Goal: Check status: Check status

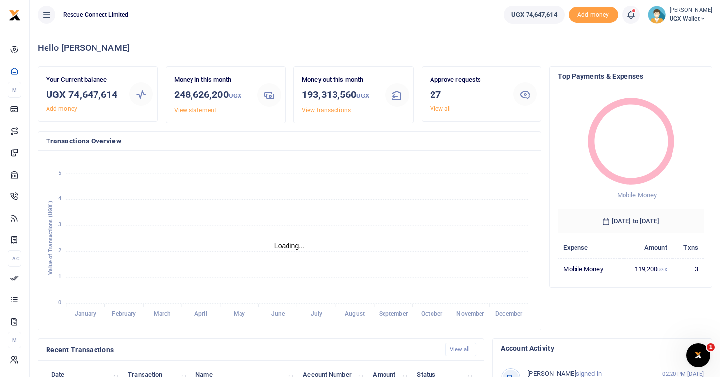
scroll to position [0, 0]
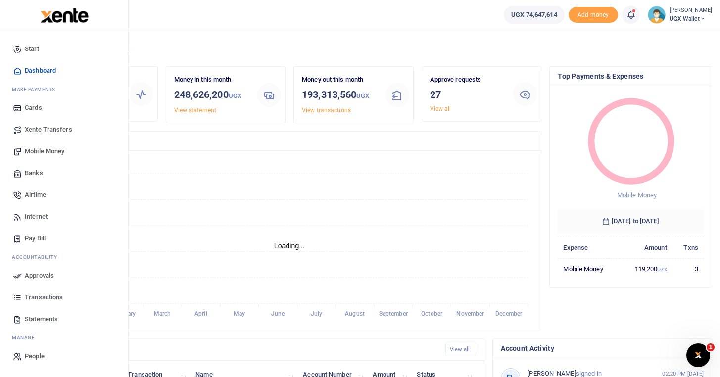
click at [40, 280] on link "Approvals" at bounding box center [64, 276] width 112 height 22
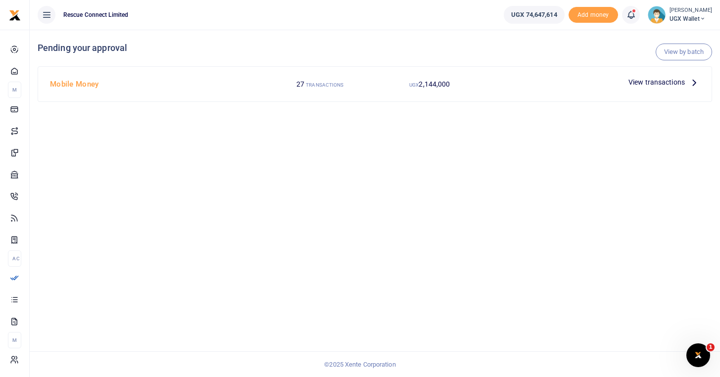
click at [686, 83] on p "View transactions" at bounding box center [663, 82] width 71 height 11
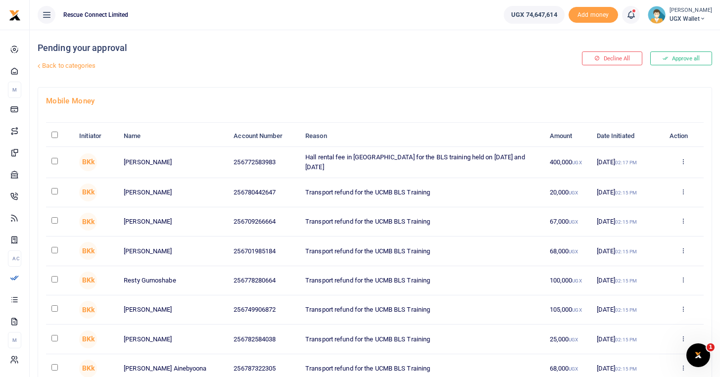
click at [54, 67] on link "Back to categories" at bounding box center [259, 65] width 449 height 17
